Goal: Use online tool/utility: Utilize a website feature to perform a specific function

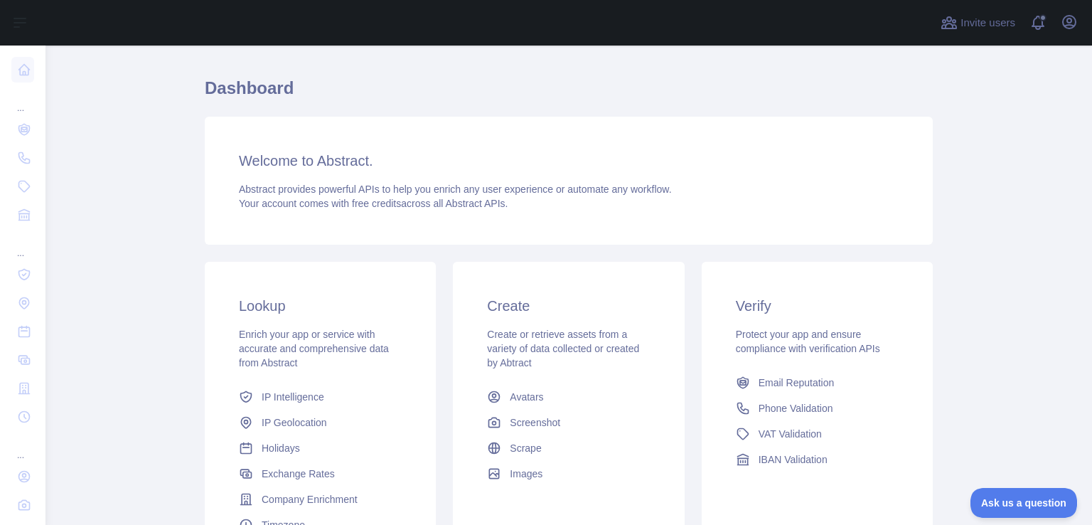
scroll to position [31, 0]
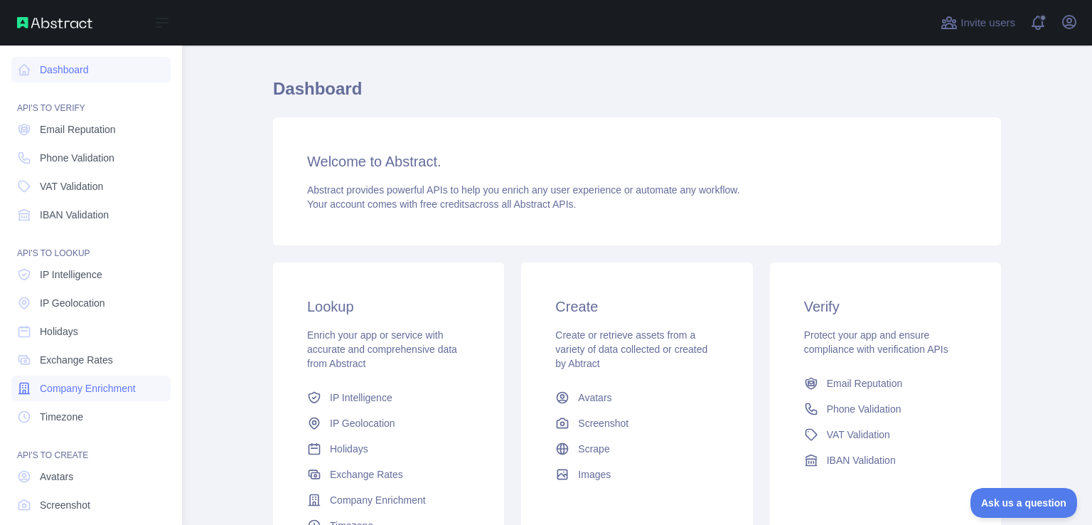
click at [108, 385] on span "Company Enrichment" at bounding box center [88, 388] width 96 height 14
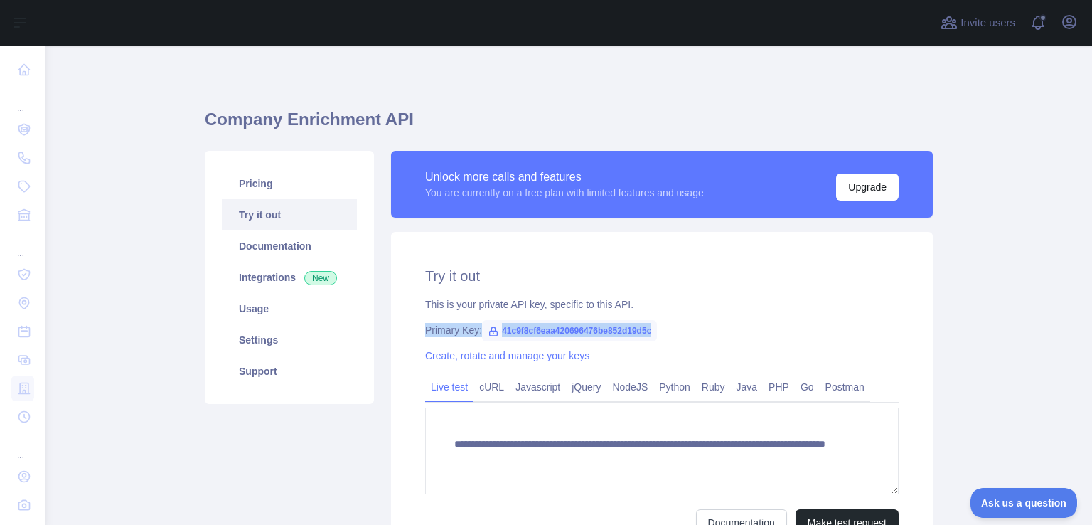
drag, startPoint x: 650, startPoint y: 330, endPoint x: 415, endPoint y: 325, distance: 234.7
click at [415, 325] on div "**********" at bounding box center [662, 401] width 542 height 338
copy div "Primary Key: 41c9f8cf6eaa420696476be852d19d5c"
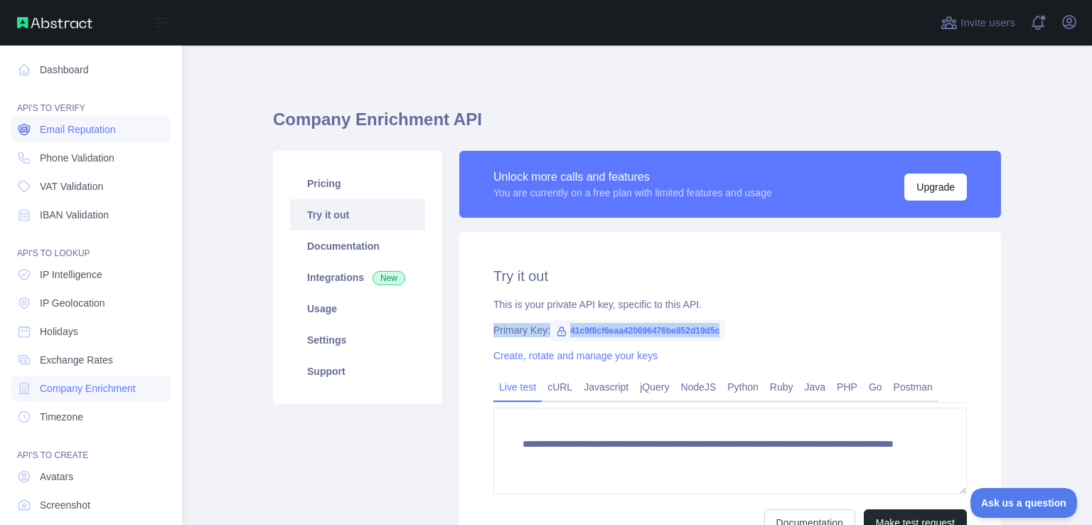
click at [77, 131] on span "Email Reputation" at bounding box center [78, 129] width 76 height 14
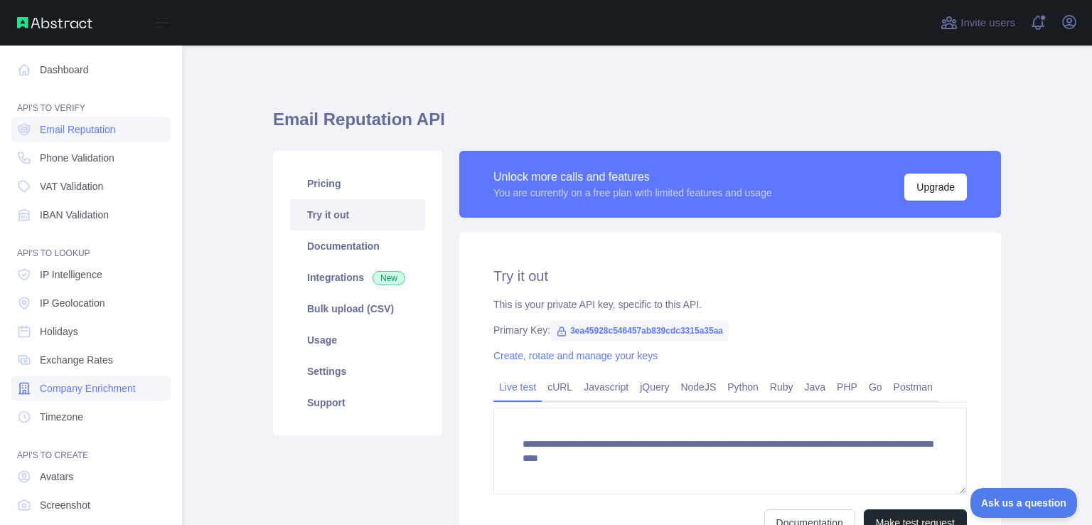
click at [97, 387] on span "Company Enrichment" at bounding box center [88, 388] width 96 height 14
